Goal: Find specific page/section: Find specific page/section

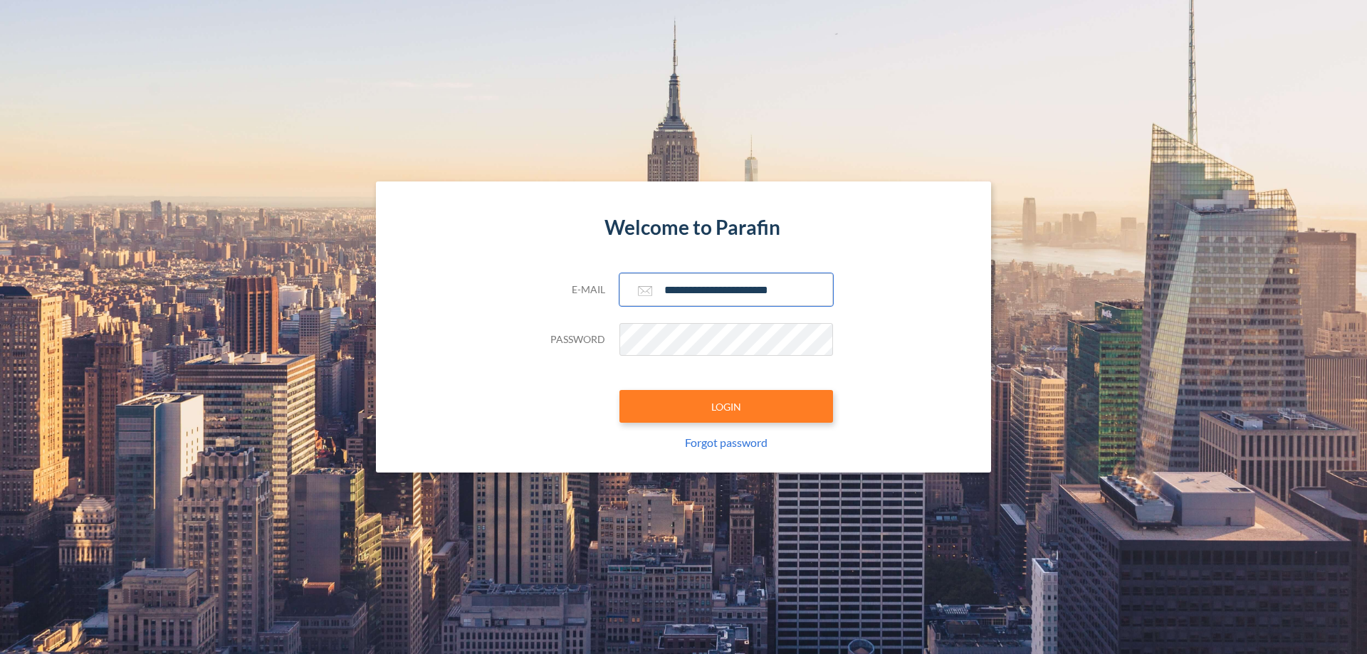
type input "**********"
click at [726, 407] on button "LOGIN" at bounding box center [726, 406] width 214 height 33
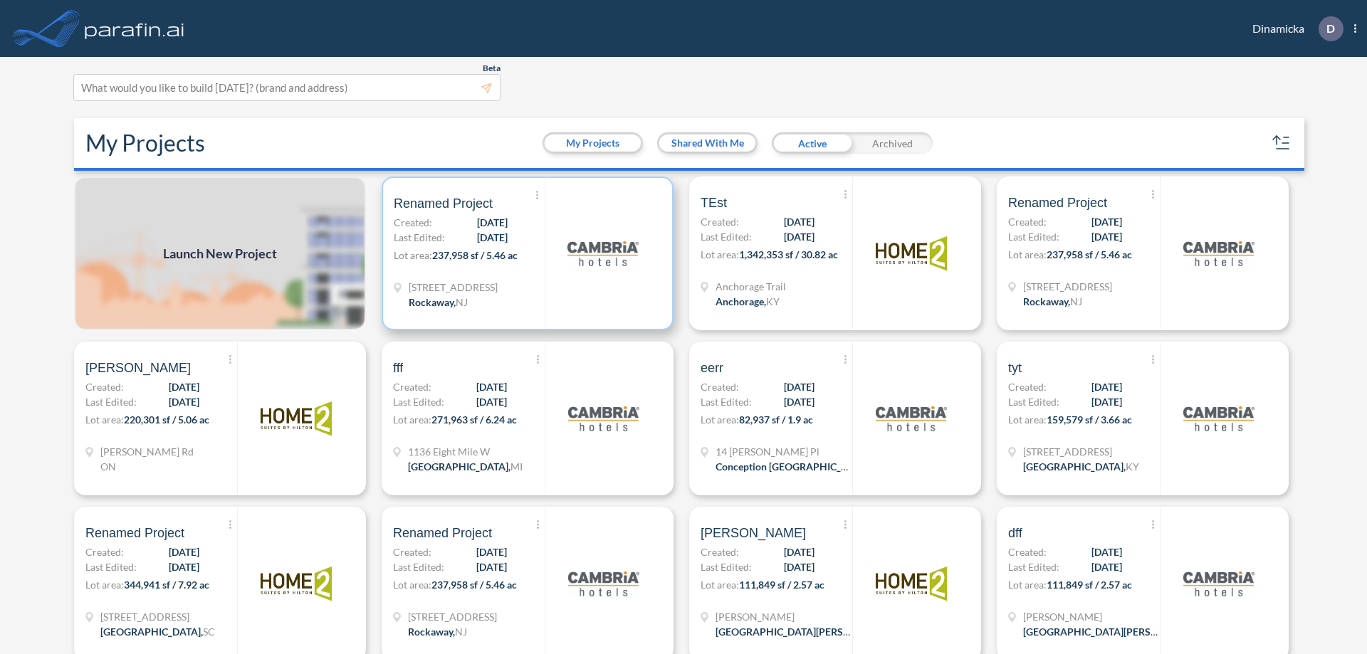
scroll to position [4, 0]
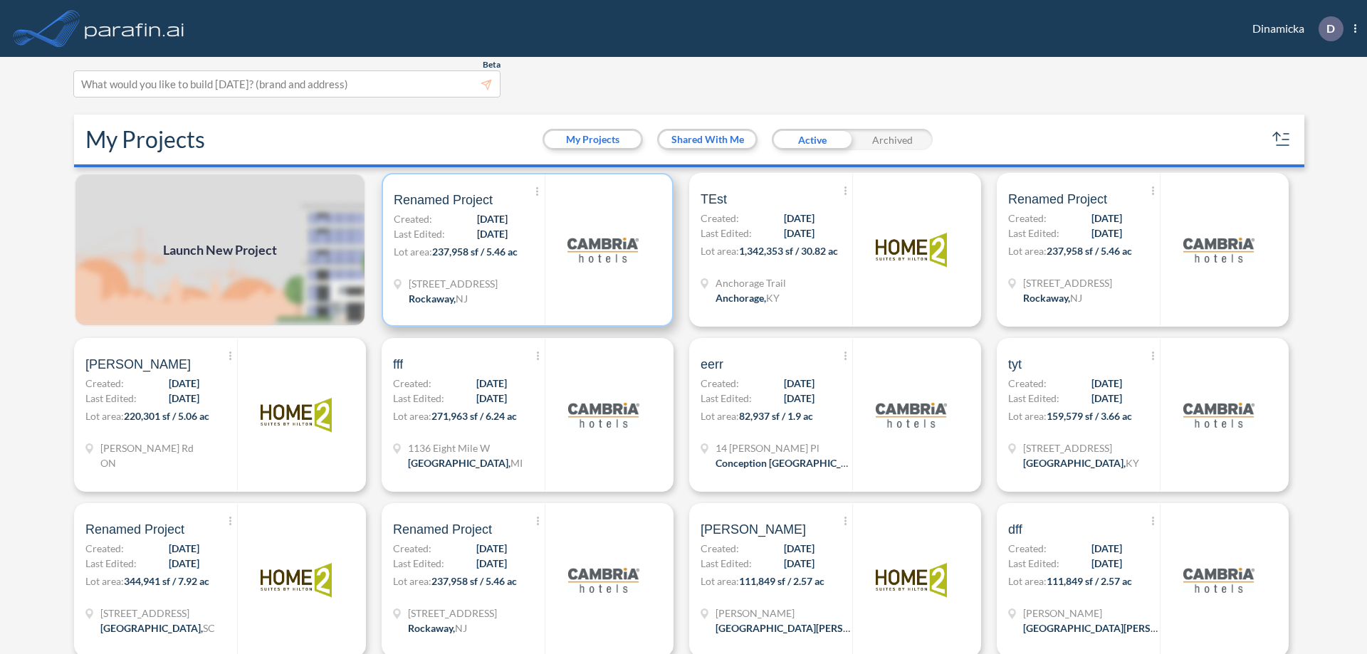
click at [525, 250] on p "Lot area: 237,958 sf / 5.46 ac" at bounding box center [469, 254] width 151 height 21
